Goal: Task Accomplishment & Management: Use online tool/utility

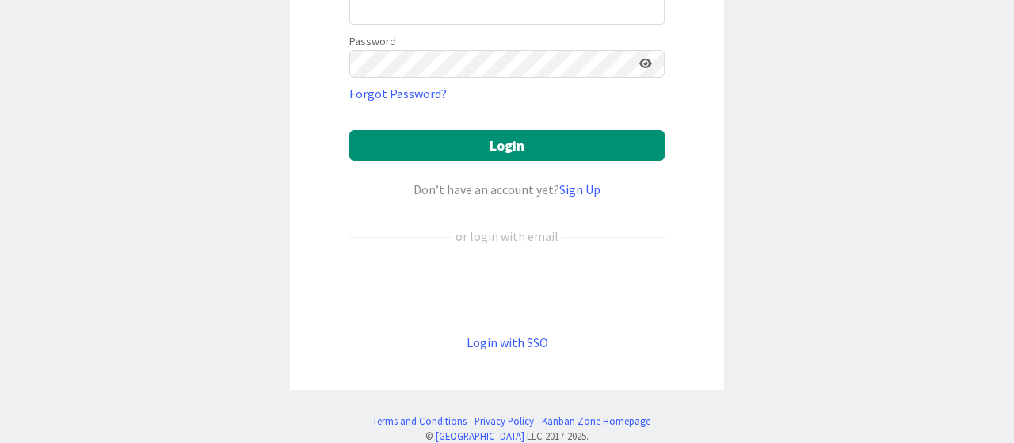
scroll to position [204, 0]
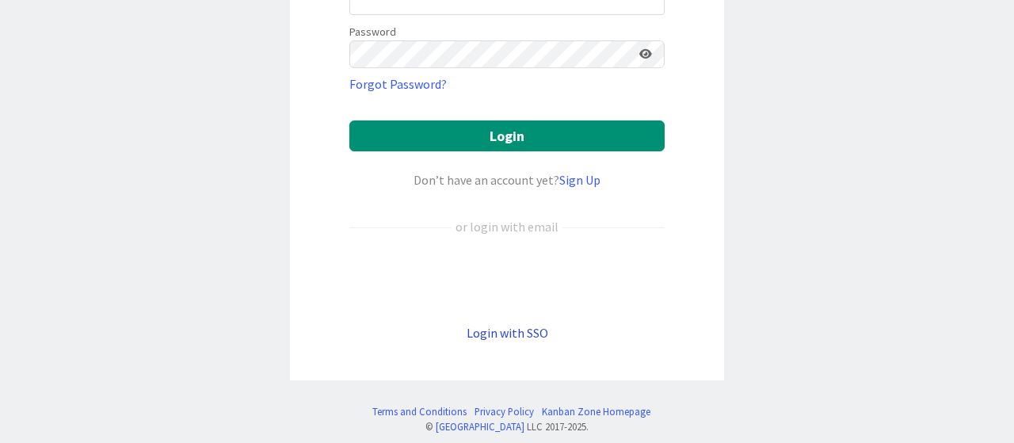
click at [513, 332] on link "Login with SSO" at bounding box center [508, 333] width 82 height 16
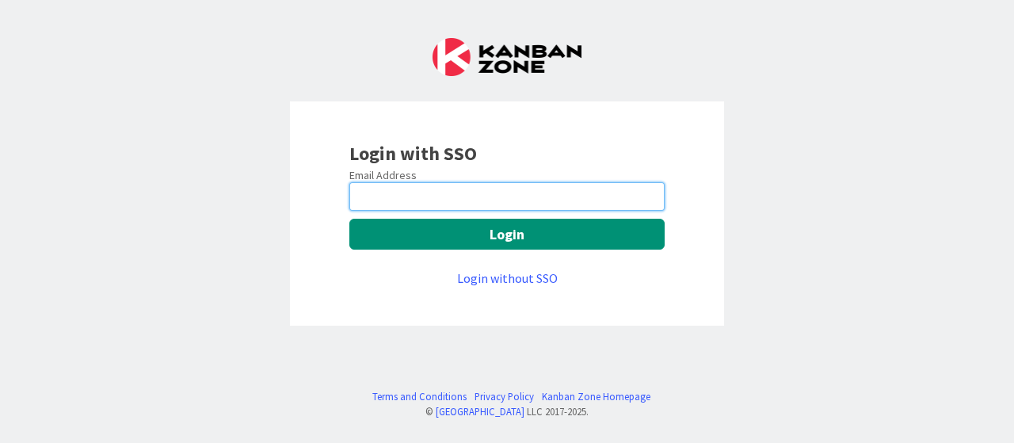
click at [470, 197] on input "email" at bounding box center [506, 196] width 315 height 29
type input "[EMAIL_ADDRESS][DOMAIN_NAME]"
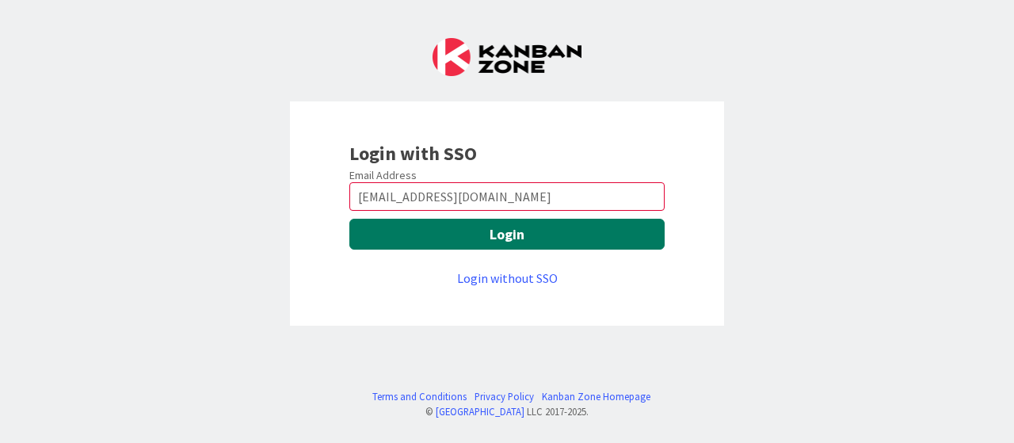
click at [469, 229] on button "Login" at bounding box center [506, 234] width 315 height 31
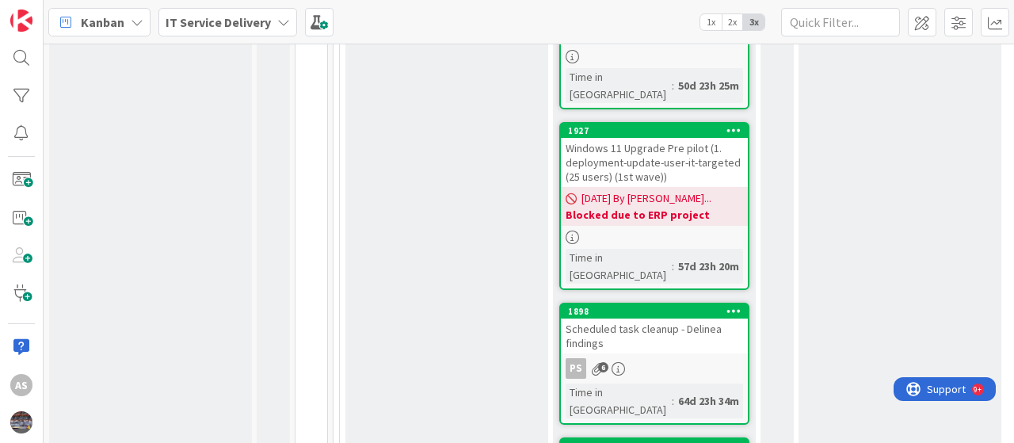
scroll to position [2261, 0]
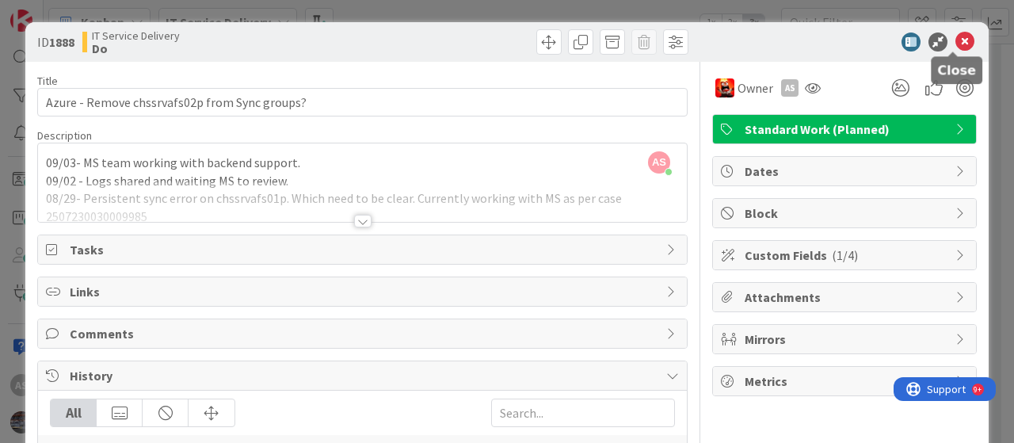
click at [956, 38] on icon at bounding box center [965, 41] width 19 height 19
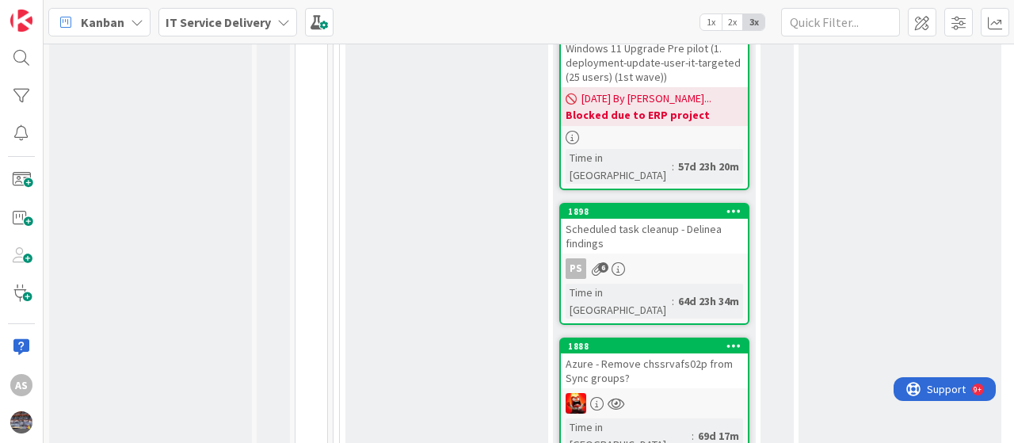
scroll to position [2306, 0]
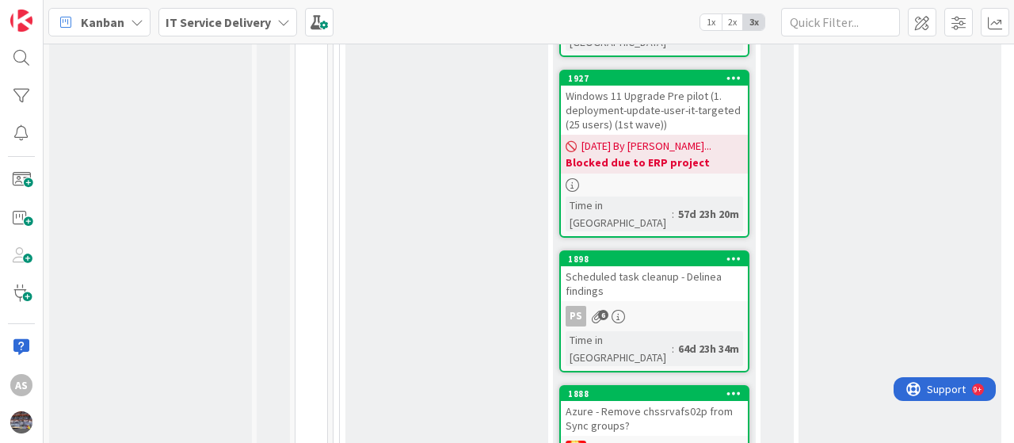
click at [656, 441] on div at bounding box center [654, 451] width 187 height 21
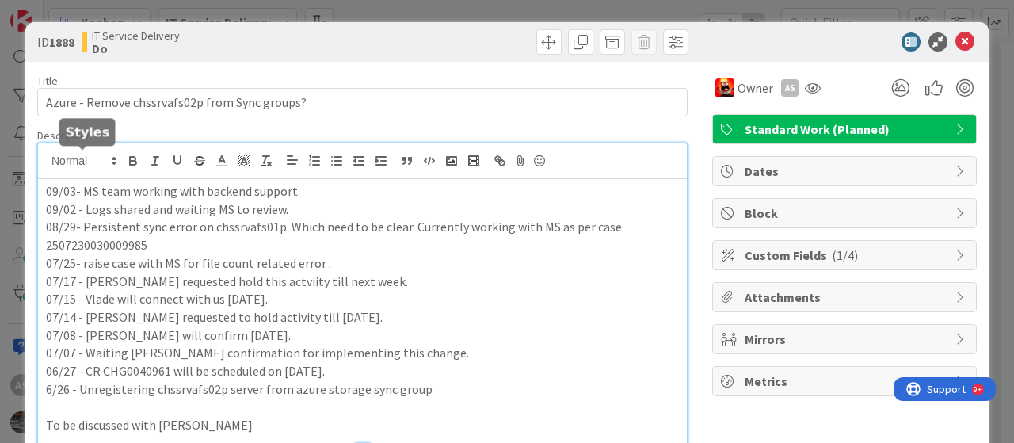
click at [45, 161] on div "09/03- MS team working with backend support. 09/02 - Logs shared and waiting MS…" at bounding box center [362, 296] width 649 height 307
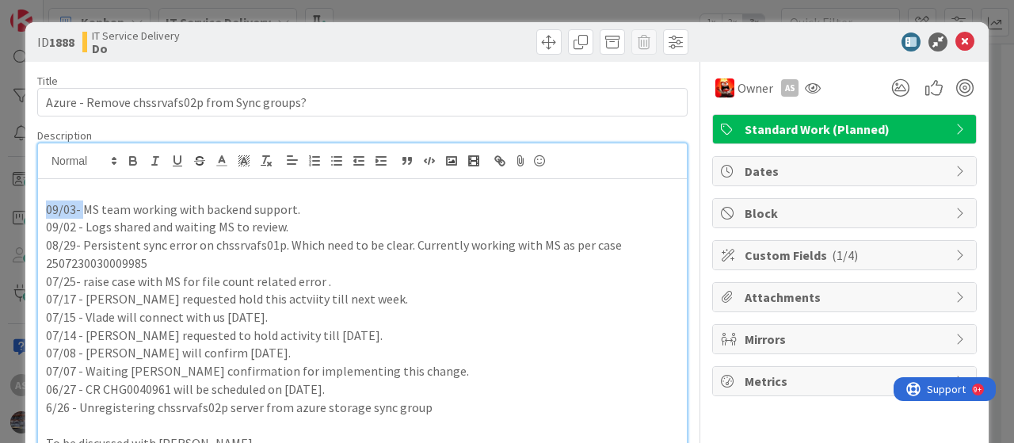
drag, startPoint x: 80, startPoint y: 208, endPoint x: 46, endPoint y: 212, distance: 34.4
click at [46, 212] on p "09/03- MS team working with backend support." at bounding box center [362, 209] width 633 height 18
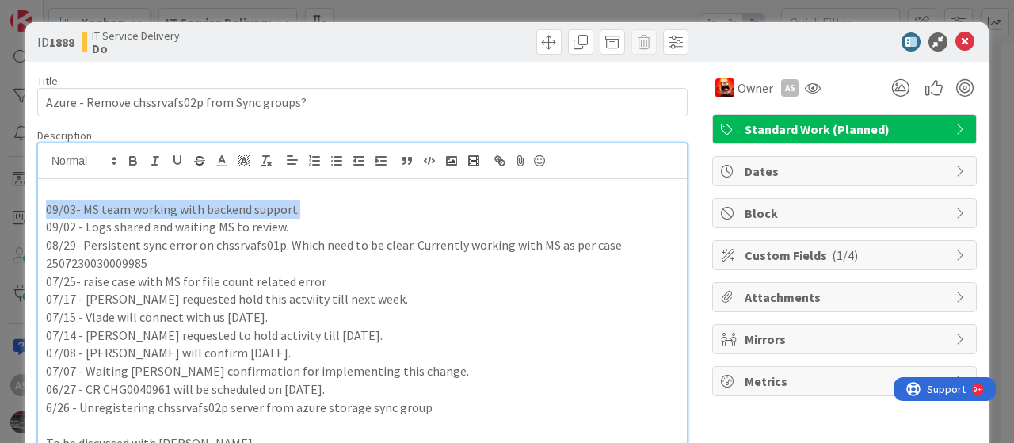
drag, startPoint x: 299, startPoint y: 205, endPoint x: 32, endPoint y: 207, distance: 266.2
copy p "09/03- MS team working with backend support."
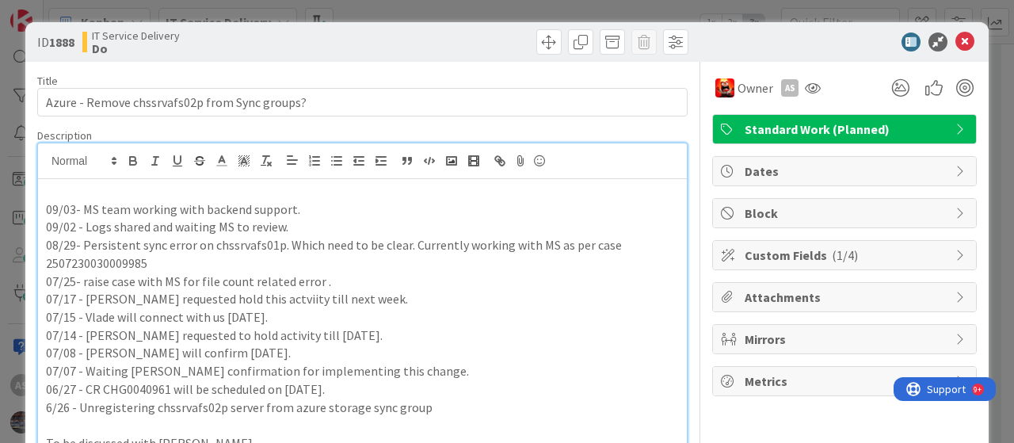
click at [53, 192] on p at bounding box center [362, 191] width 633 height 18
paste div
click at [74, 189] on p "09/03- MS team working with backend support." at bounding box center [362, 191] width 633 height 18
click at [303, 186] on p "09/04- MS team working with backend support." at bounding box center [362, 191] width 633 height 18
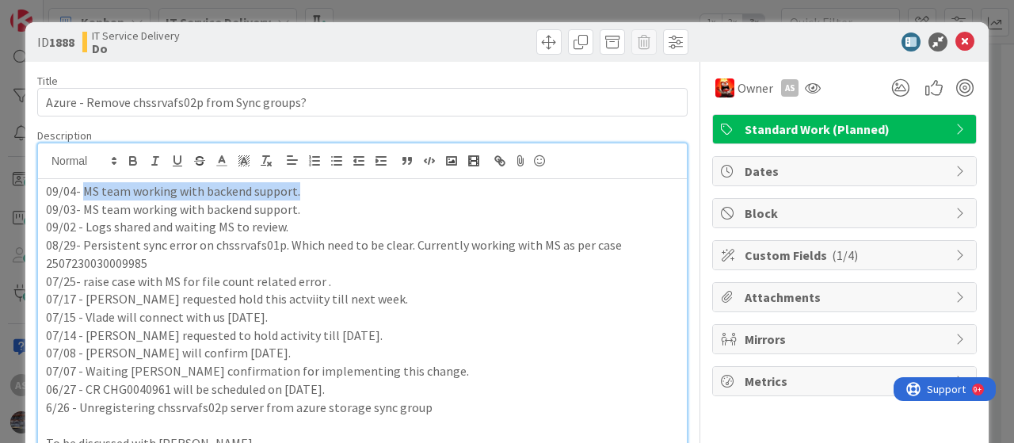
drag, startPoint x: 303, startPoint y: 186, endPoint x: 84, endPoint y: 189, distance: 219.5
click at [84, 189] on p "09/04- MS team working with backend support." at bounding box center [362, 191] width 633 height 18
click at [334, 193] on p "09/04- MS team working with backend support." at bounding box center [362, 191] width 633 height 18
drag, startPoint x: 309, startPoint y: 191, endPoint x: 80, endPoint y: 191, distance: 229.0
click at [80, 191] on p "09/04- MS team working with backend support." at bounding box center [362, 191] width 633 height 18
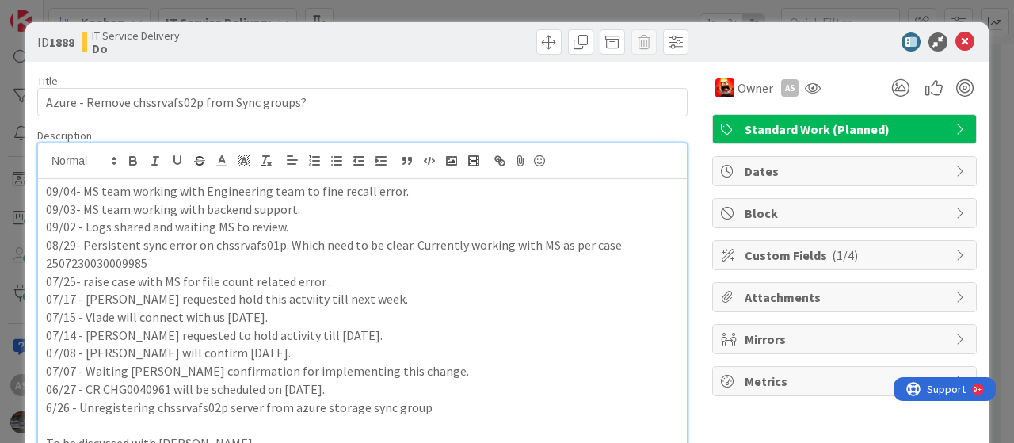
click at [328, 189] on p "09/04- MS team working with Engineering team to fine recall error." at bounding box center [362, 191] width 633 height 18
drag, startPoint x: 433, startPoint y: 189, endPoint x: 0, endPoint y: 188, distance: 432.6
click at [0, 188] on div "ID 1888 IT Service Delivery Do Title 45 / 128 Azure - Remove chssrvafs02p from …" at bounding box center [507, 221] width 1014 height 443
click at [414, 252] on p "08/29- Persistent sync error on chssrvafs01p. Which need to be clear. Currently…" at bounding box center [362, 254] width 633 height 36
click at [956, 40] on icon at bounding box center [965, 41] width 19 height 19
